Goal: Task Accomplishment & Management: Manage account settings

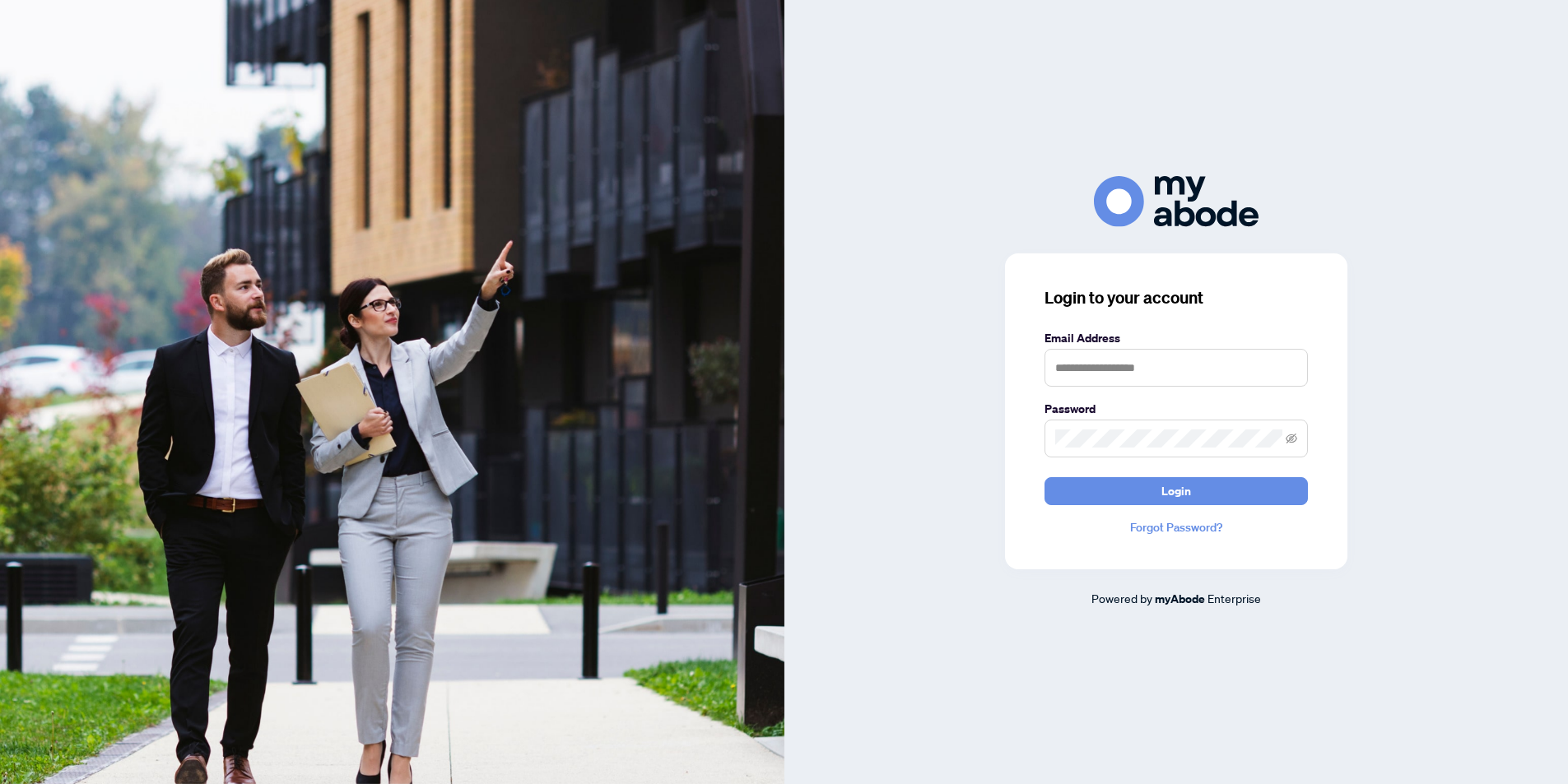
scroll to position [3135, 0]
click at [1143, 372] on input "text" at bounding box center [1176, 368] width 264 height 38
type input "**********"
click at [1044, 477] on button "Login" at bounding box center [1176, 491] width 264 height 28
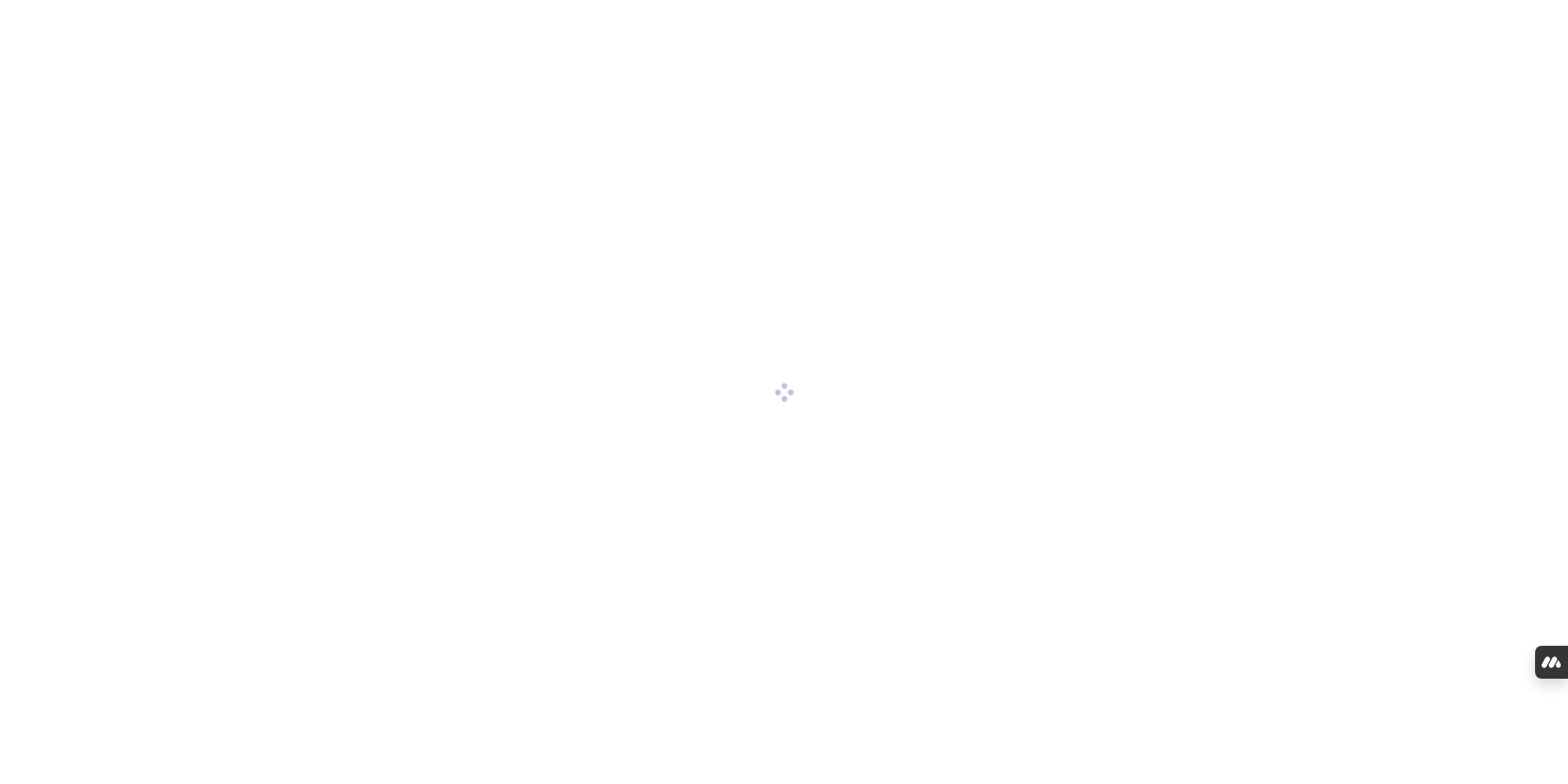
scroll to position [3135, 0]
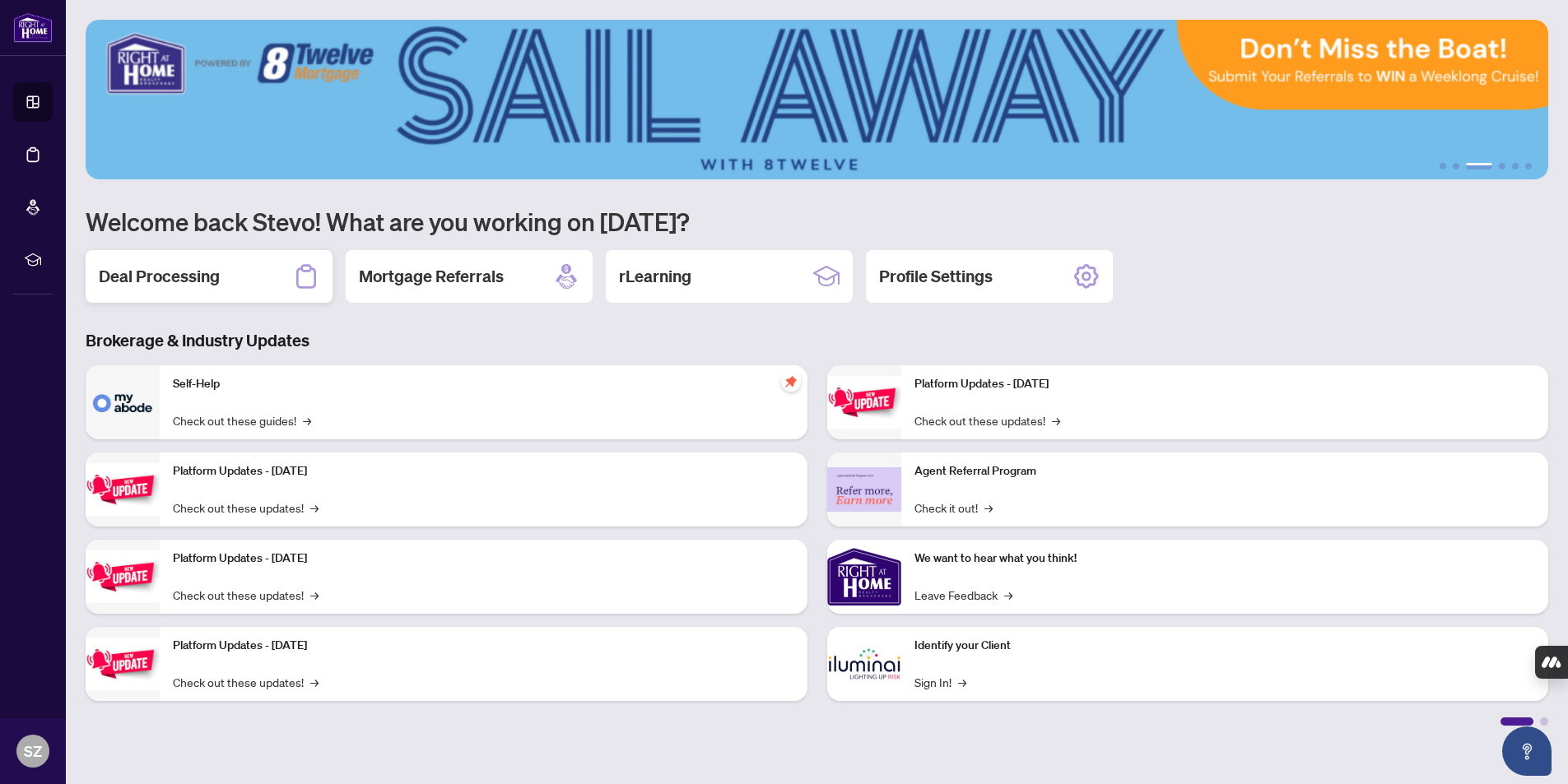
click at [187, 278] on h2 "Deal Processing" at bounding box center [159, 276] width 121 height 23
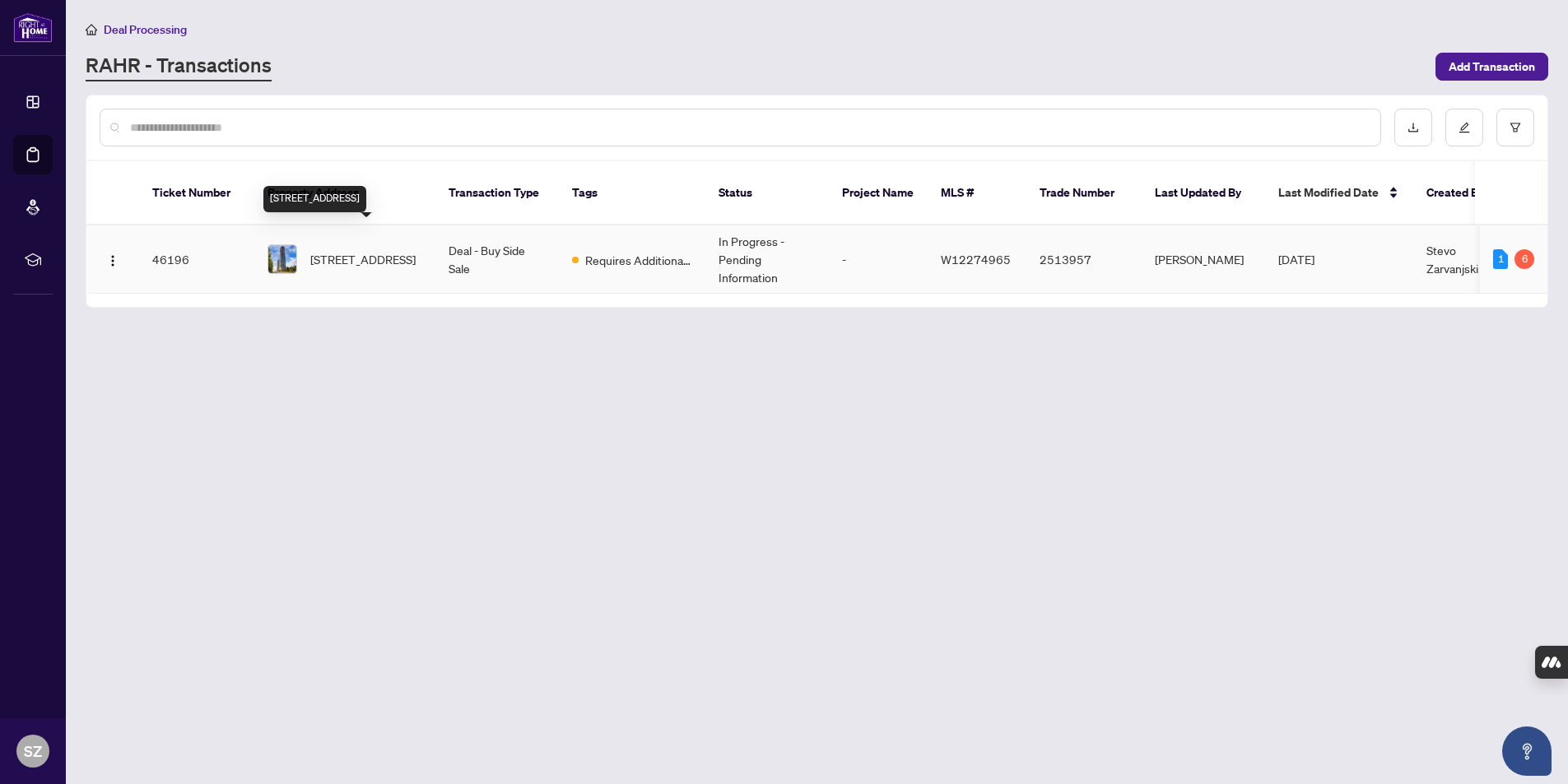
click at [344, 250] on span "[STREET_ADDRESS]" at bounding box center [362, 258] width 105 height 18
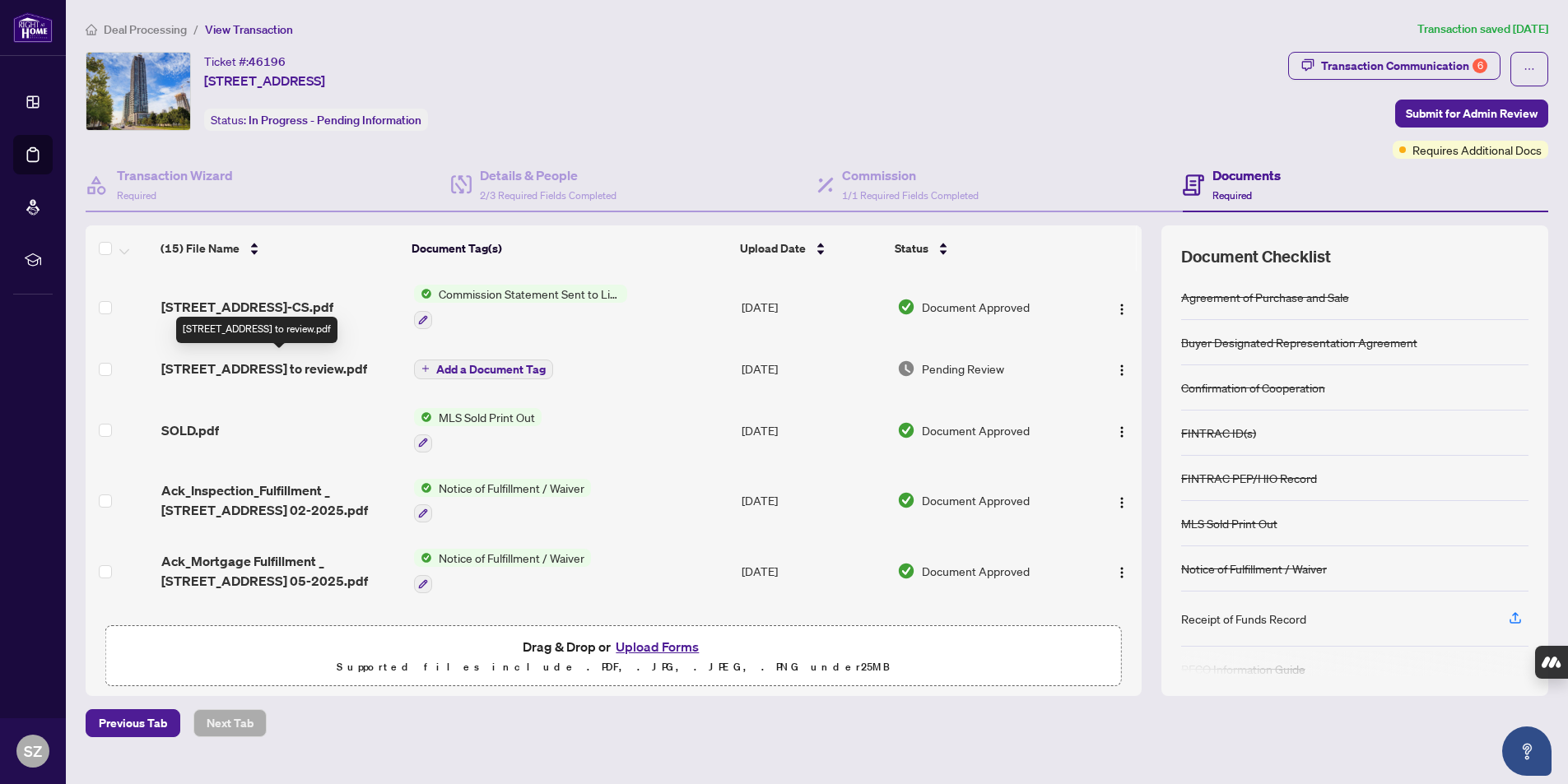
click at [219, 360] on span "[STREET_ADDRESS] to review.pdf" at bounding box center [264, 368] width 205 height 20
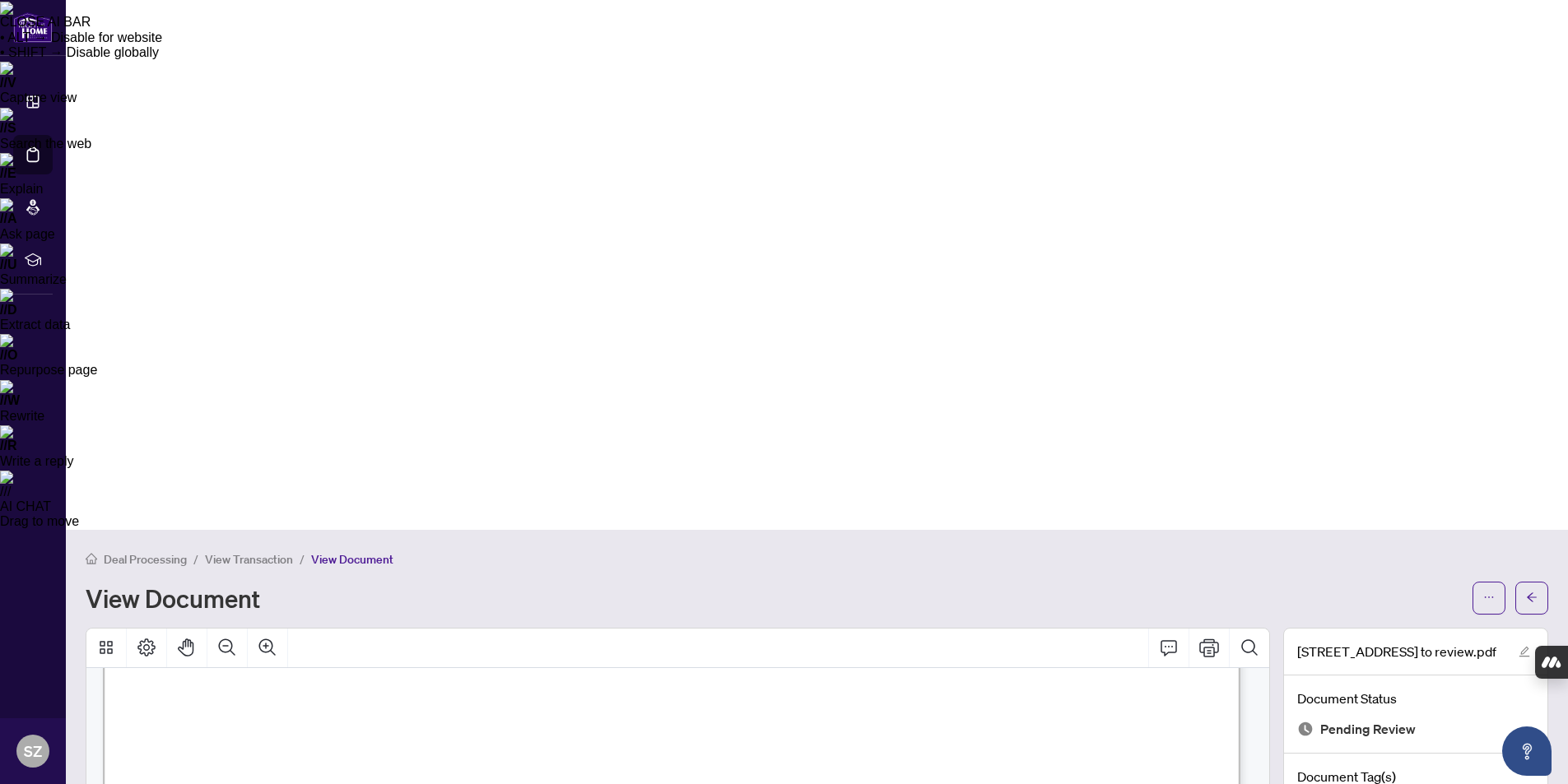
scroll to position [4, 0]
click at [1212, 636] on icon "Print" at bounding box center [1209, 645] width 20 height 18
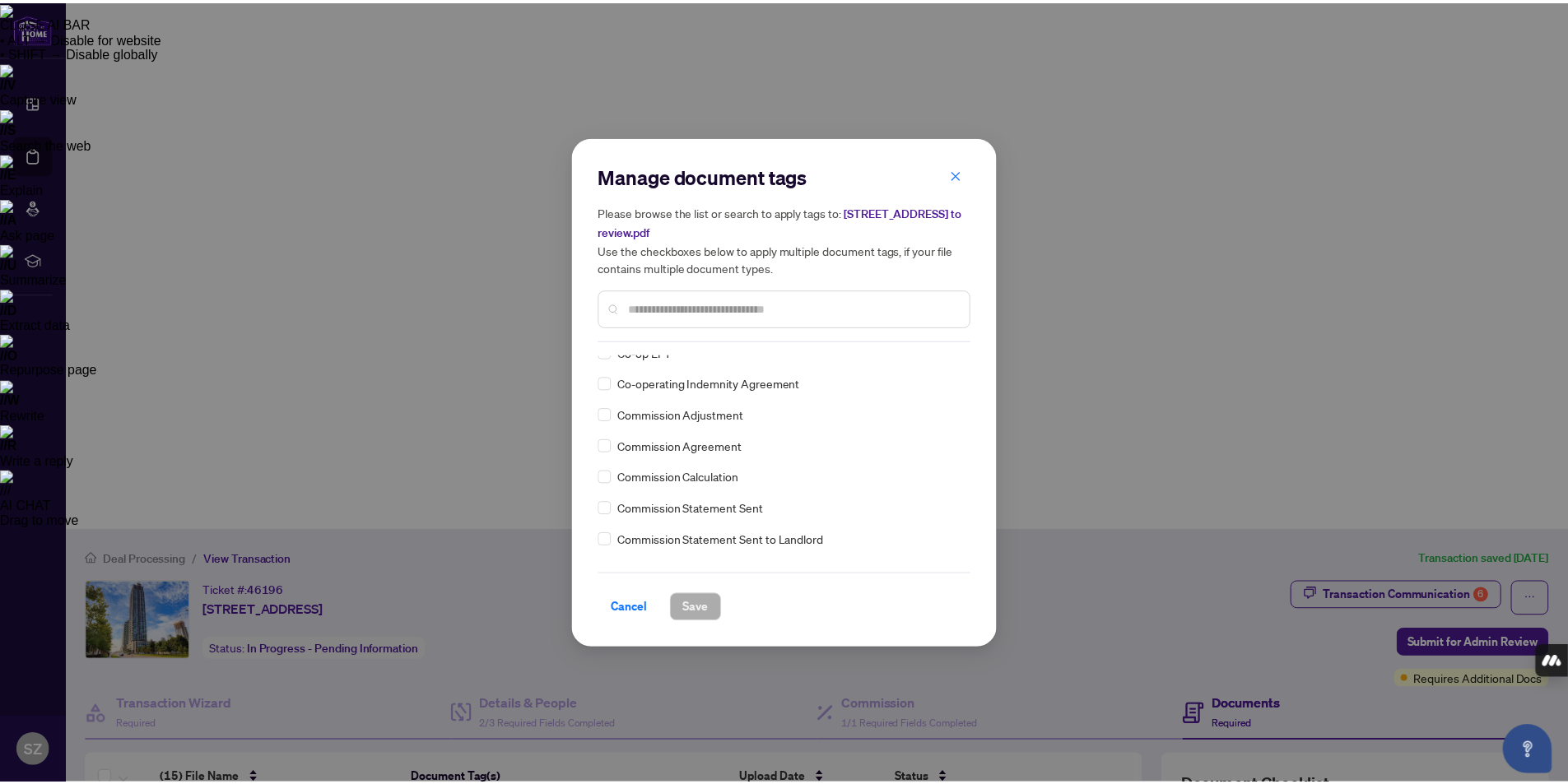
scroll to position [823, 0]
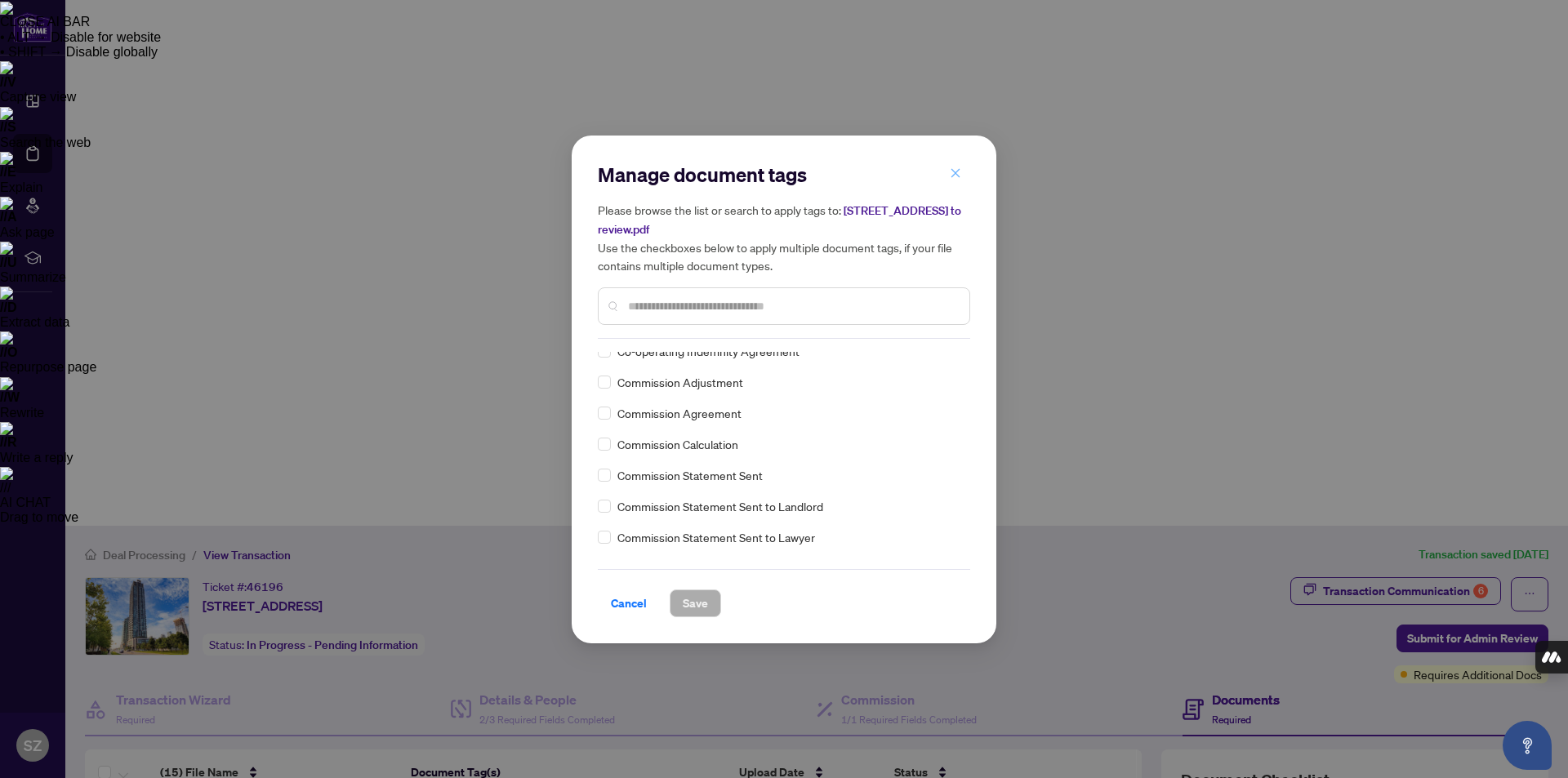
click at [959, 164] on span "button" at bounding box center [955, 174] width 11 height 26
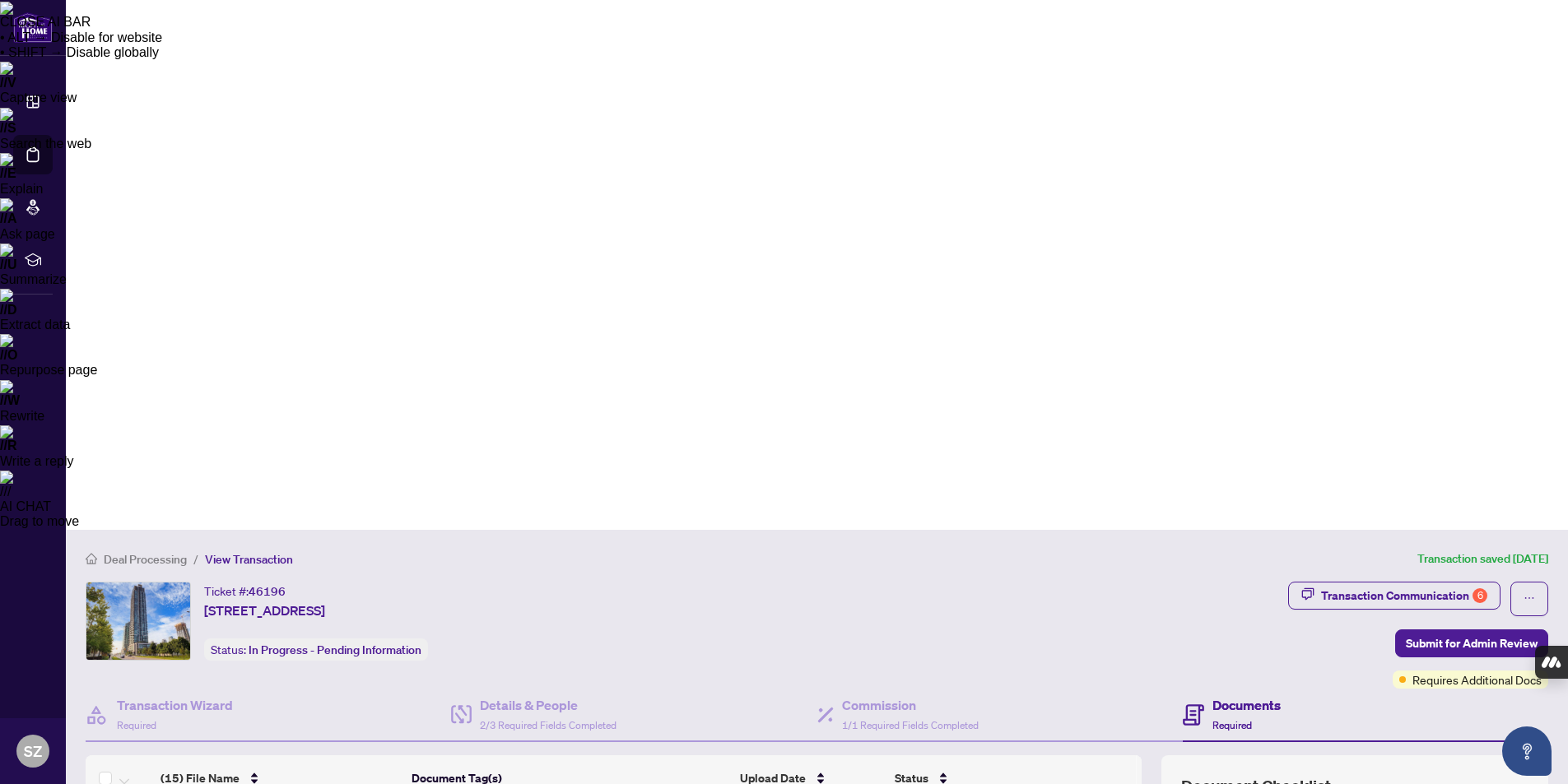
scroll to position [494, 0]
click at [557, 523] on span "Confirmation of Cooperation" at bounding box center [520, 523] width 157 height 18
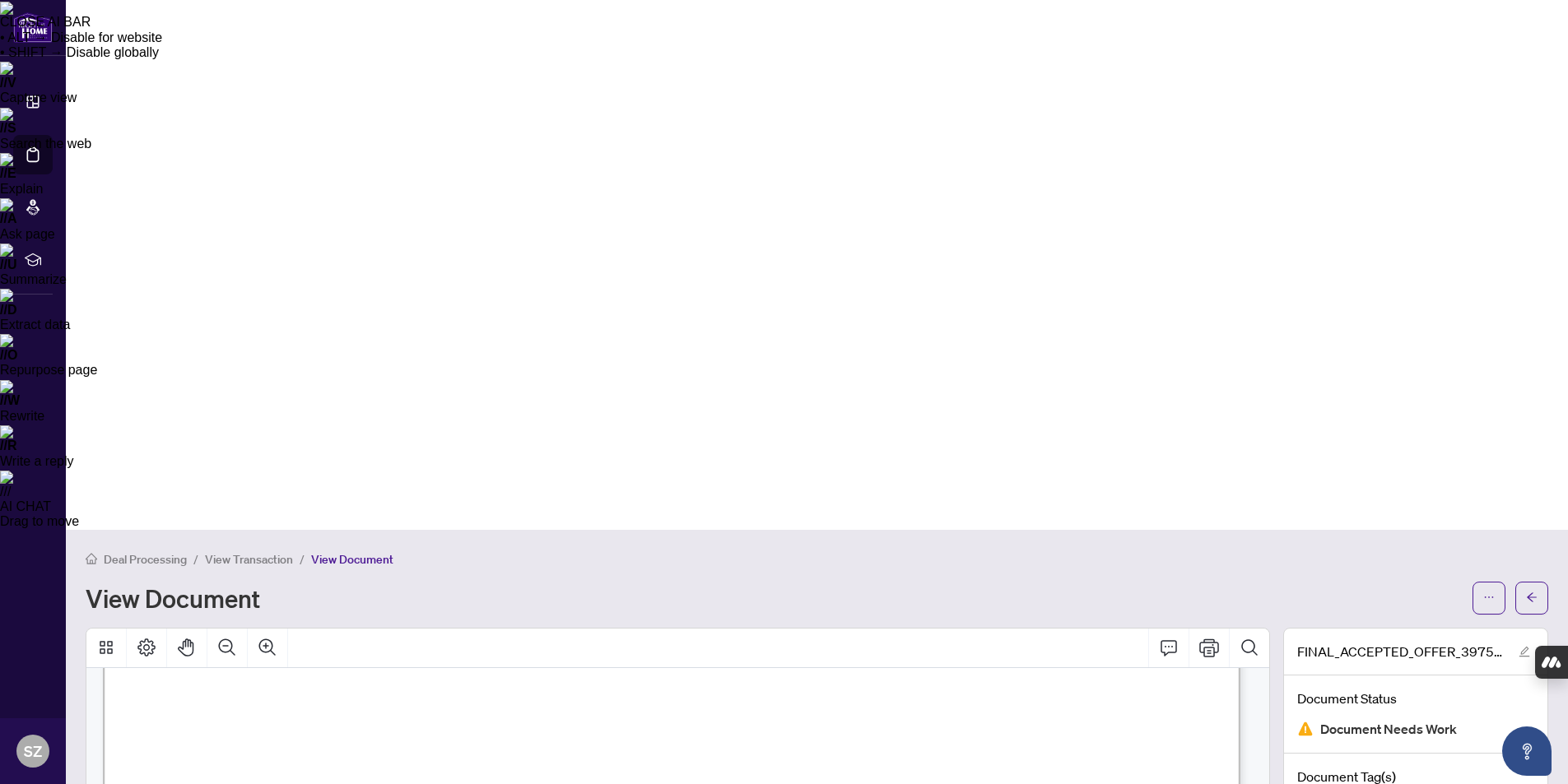
scroll to position [12263, 0]
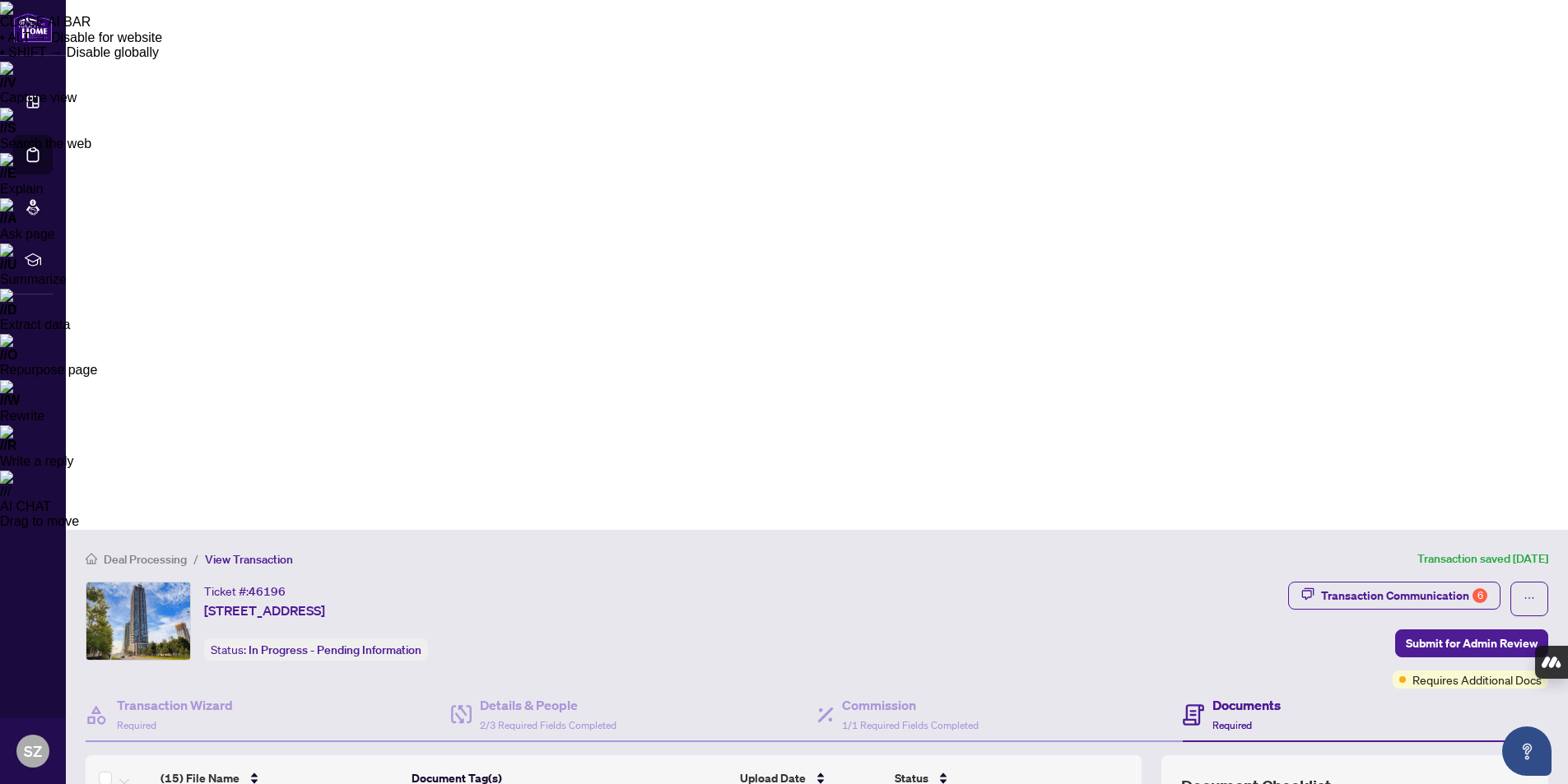
scroll to position [697, 0]
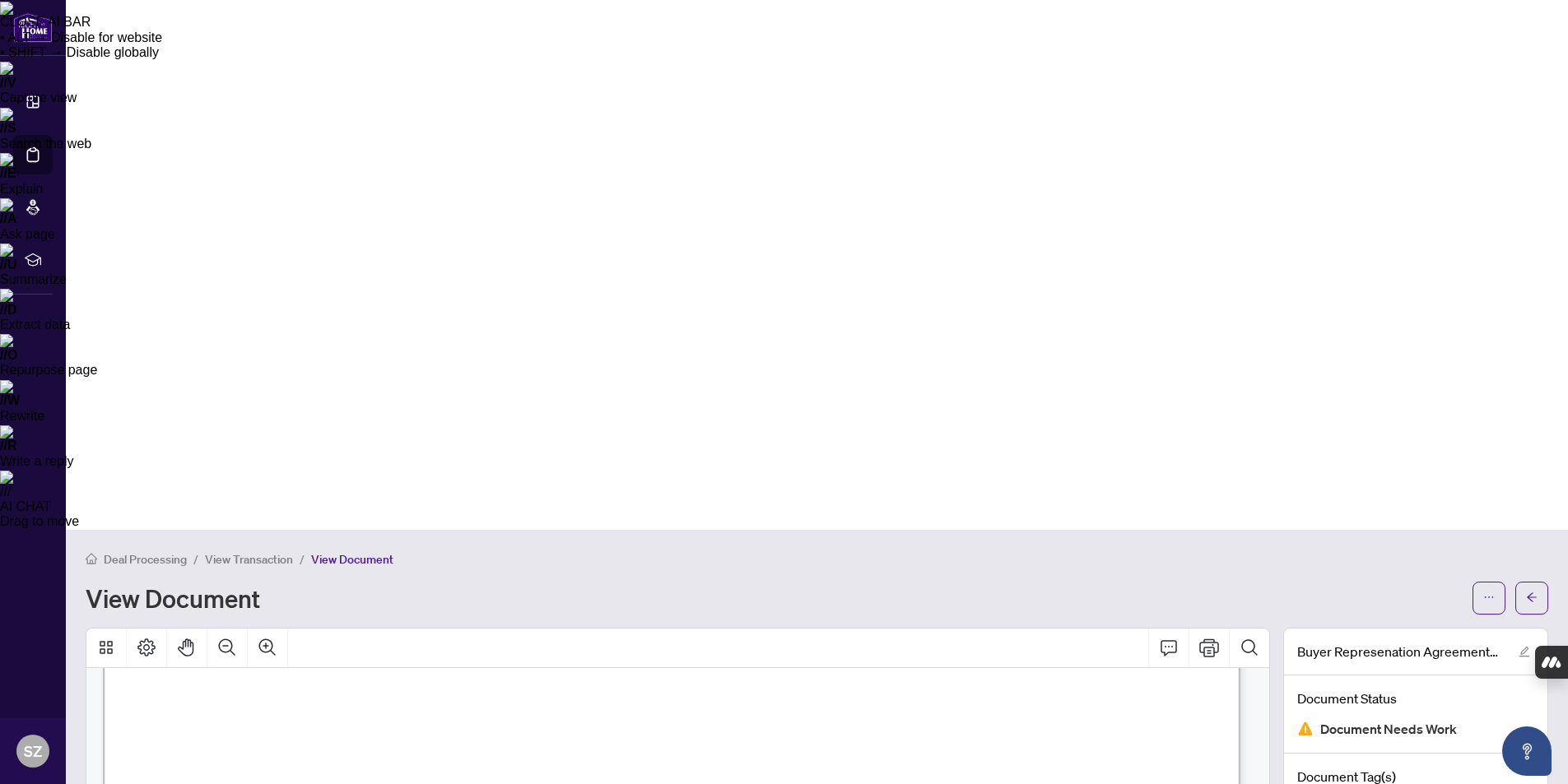
scroll to position [1070, 0]
